Goal: Information Seeking & Learning: Learn about a topic

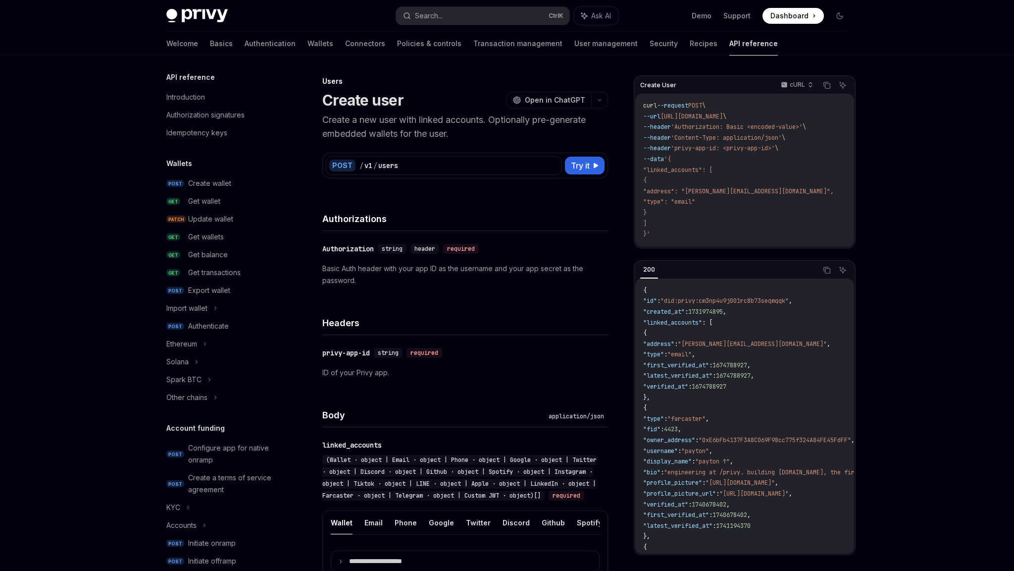
scroll to position [471, 0]
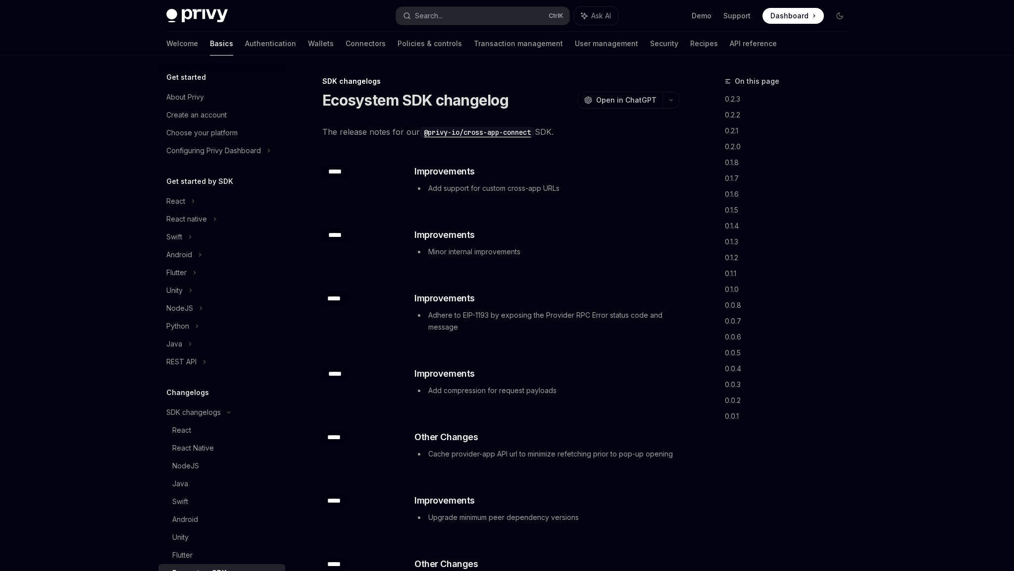
scroll to position [170, 0]
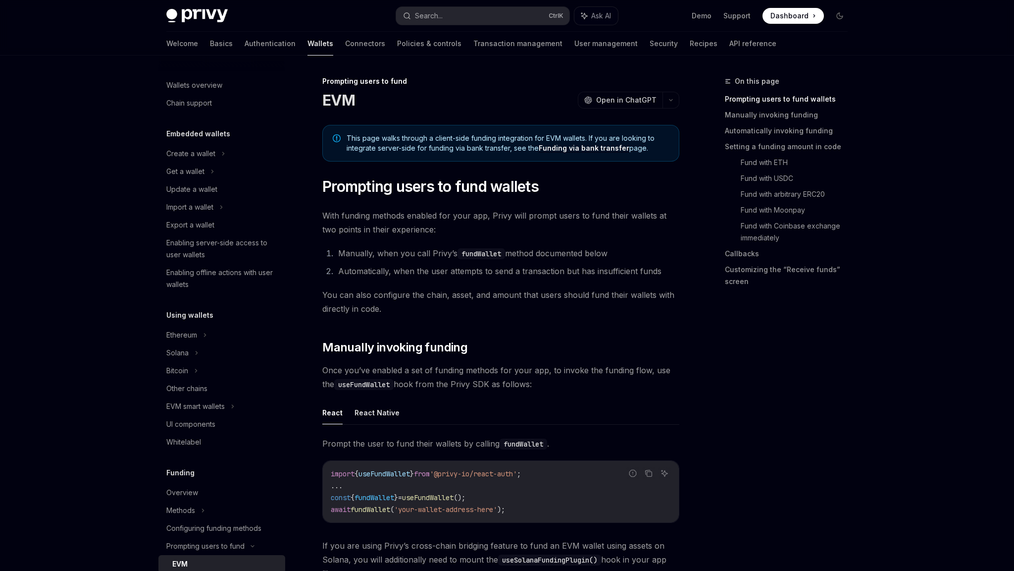
scroll to position [251, 0]
